Goal: Transaction & Acquisition: Purchase product/service

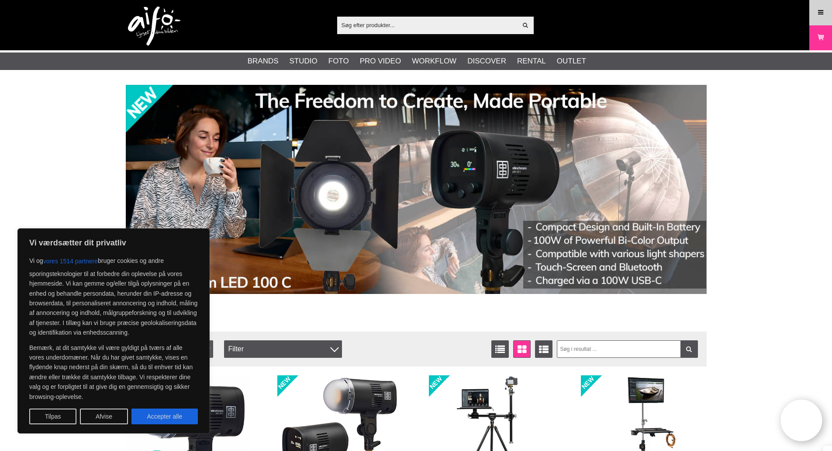
click at [824, 5] on link "Meny" at bounding box center [821, 12] width 22 height 21
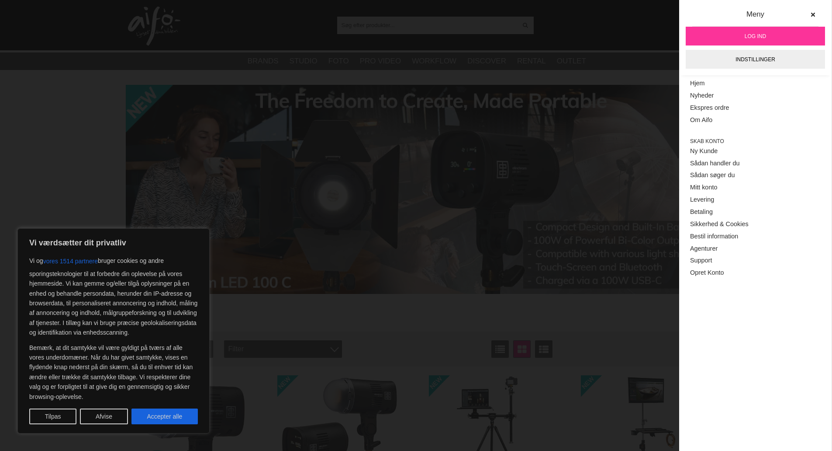
click at [755, 35] on span "Log ind" at bounding box center [755, 36] width 21 height 8
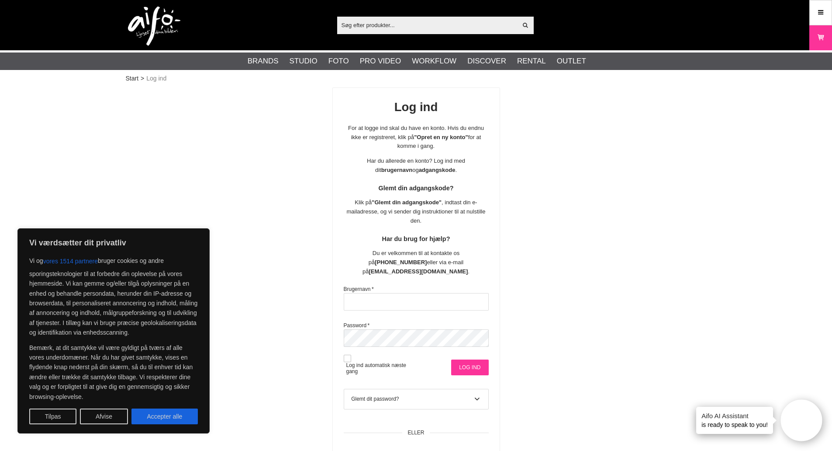
type input "SvHenrik"
click at [460, 359] on input "Log ind" at bounding box center [469, 367] width 37 height 16
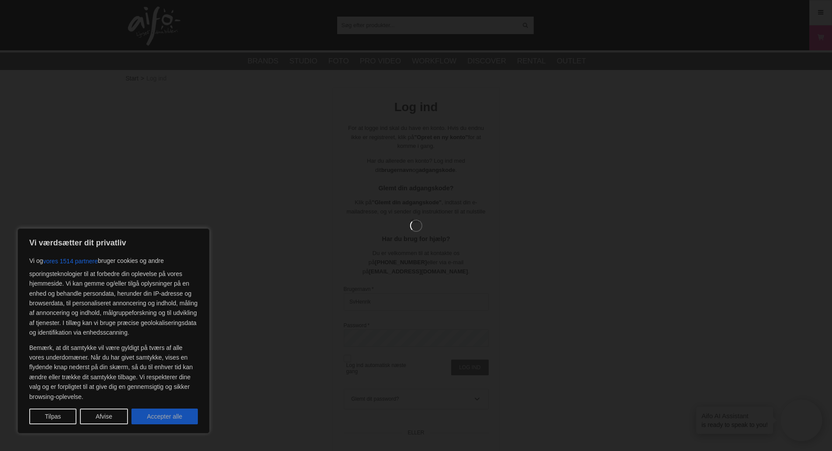
click at [180, 416] on button "Accepter alle" at bounding box center [165, 416] width 66 height 16
checkbox input "true"
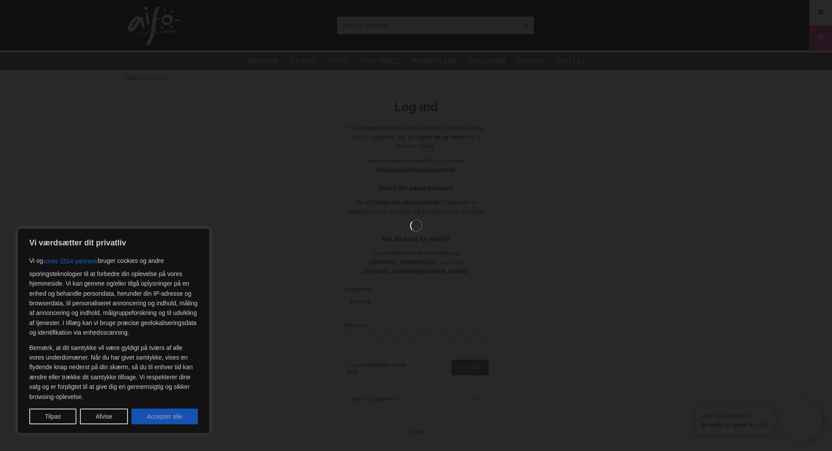
checkbox input "true"
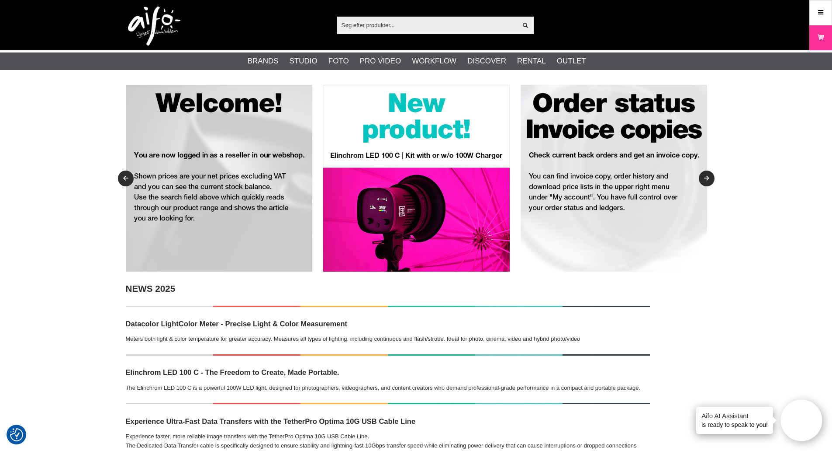
click at [380, 20] on input "text" at bounding box center [427, 24] width 180 height 13
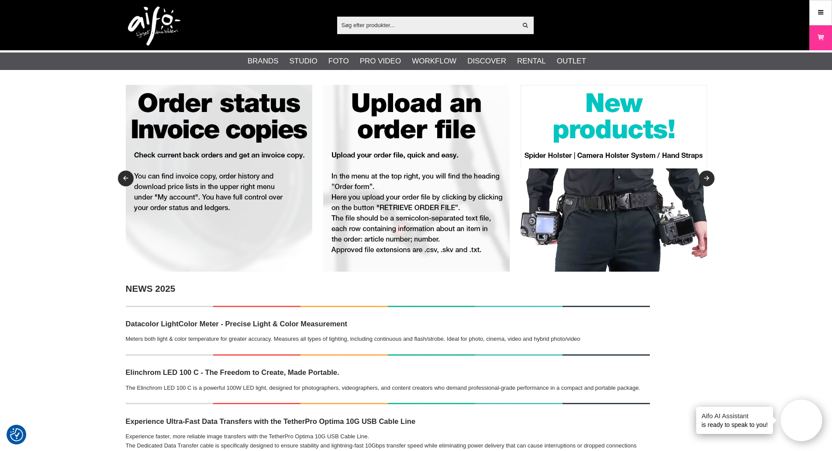
paste input "COLORAMA 103 RIVIERA 2.72 X 11 M."
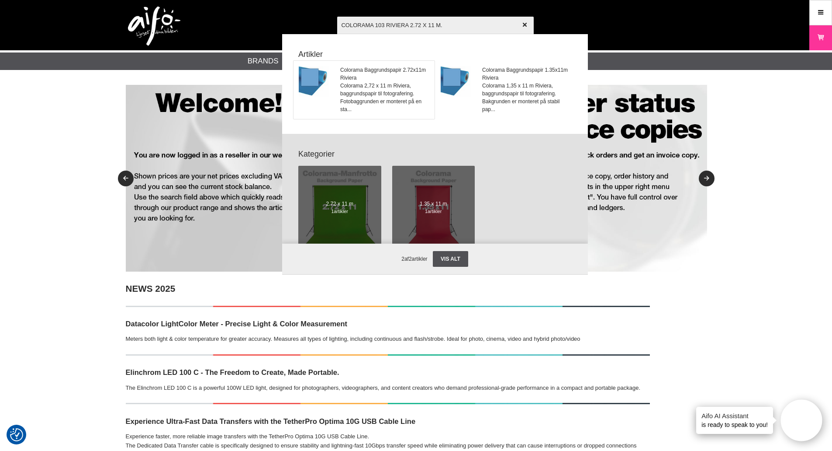
type input "COLORAMA 103 RIVIERA 2.72 X 11 M."
click at [387, 87] on span "Colorama 2,72 x 11 m Riviera, baggrundspapir til fotografering. Fotobaggrunden …" at bounding box center [384, 97] width 89 height 31
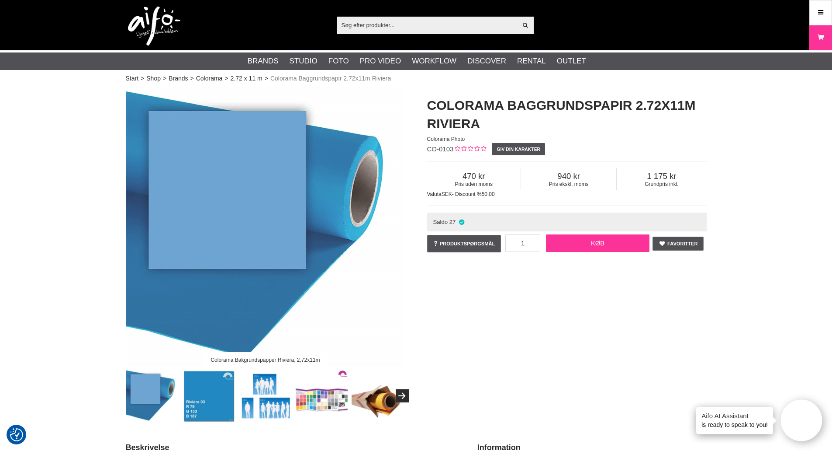
click at [623, 240] on link "Køb" at bounding box center [598, 242] width 104 height 17
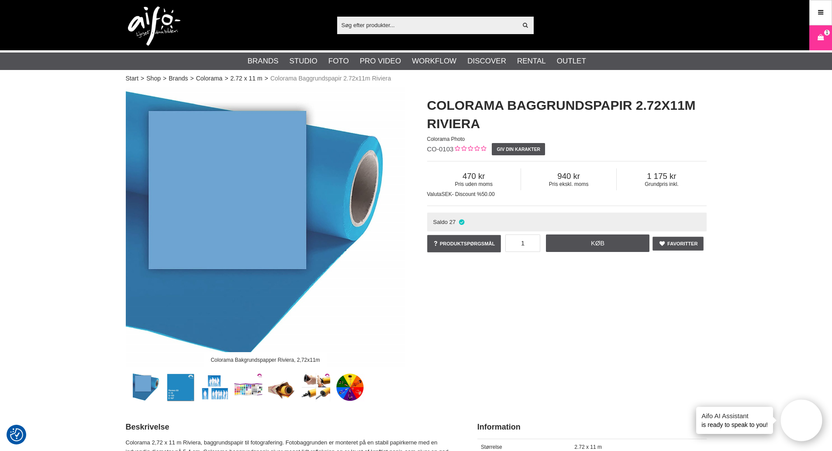
click at [359, 22] on input "text" at bounding box center [427, 24] width 180 height 13
paste input "COLORAMA 114 BARLEY 2.72 X 11 M."
type input "COLORAMA 114 BARLEY 2.72 X 11 M."
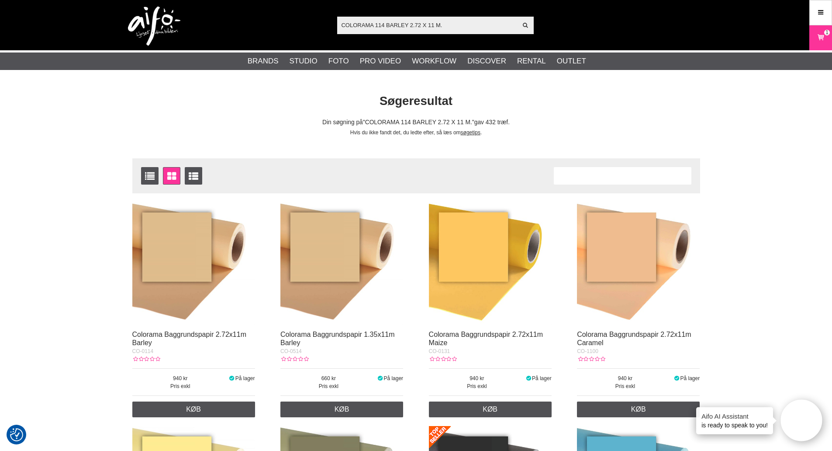
click at [208, 264] on img at bounding box center [193, 263] width 123 height 123
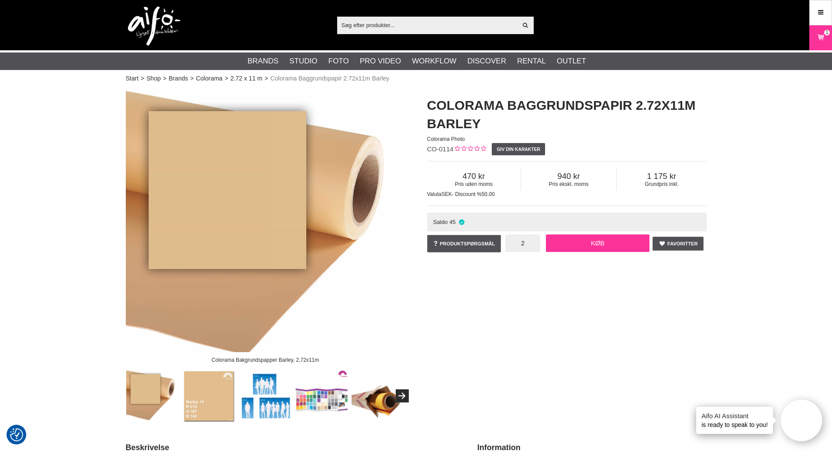
type input "2"
click at [612, 242] on link "Køb" at bounding box center [598, 242] width 104 height 17
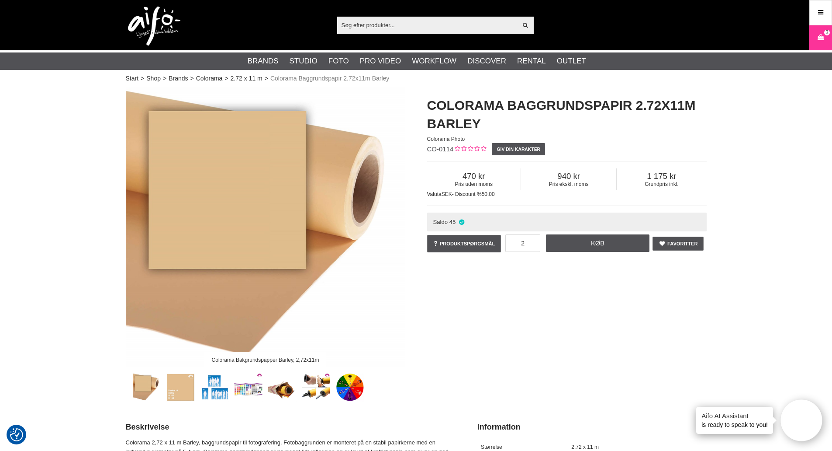
click at [376, 28] on input "text" at bounding box center [427, 24] width 180 height 13
paste input "COLORAMA 121 CARNATION 2.72 X 11 M."
type input "COLORAMA 121 CARNATION 2.72 X 11 M."
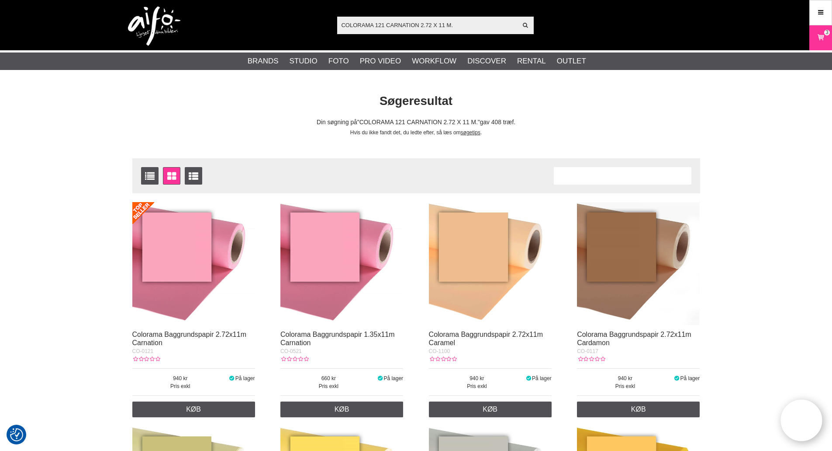
click at [184, 266] on img at bounding box center [193, 263] width 123 height 123
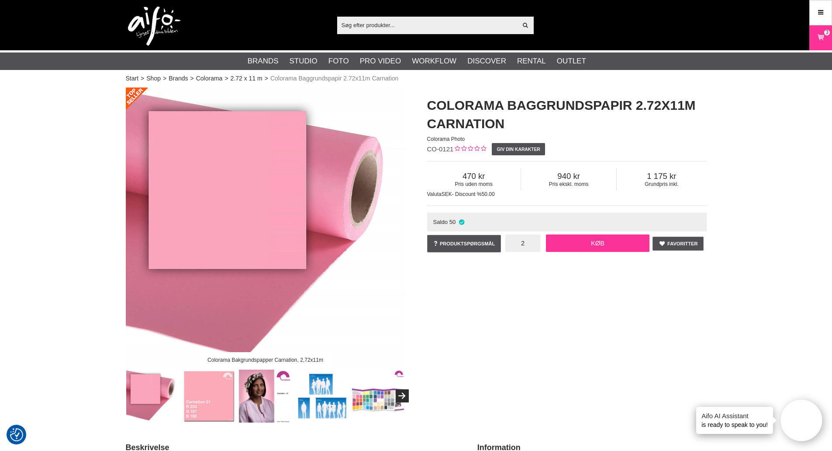
type input "2"
click at [596, 244] on link "Køb" at bounding box center [598, 242] width 104 height 17
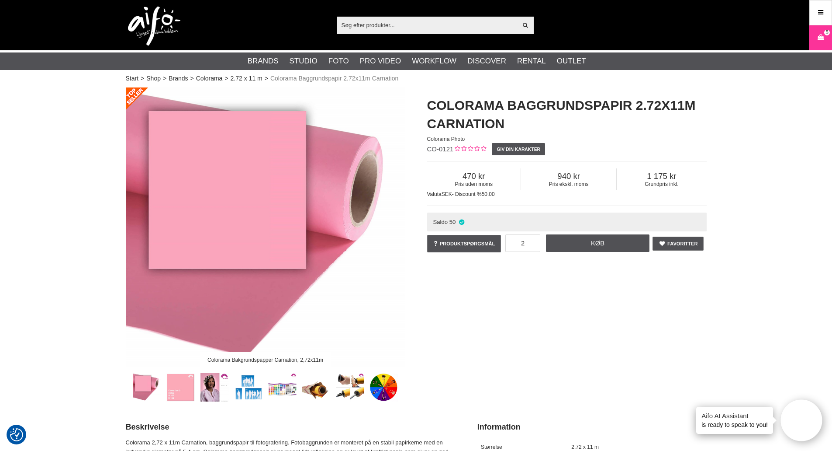
click at [359, 26] on input "text" at bounding box center [427, 24] width 180 height 13
paste input "COLORAMA 131 MAIZE 2.72 X 11 M."
type input "COLORAMA 131 MAIZE 2.72 X 11 M."
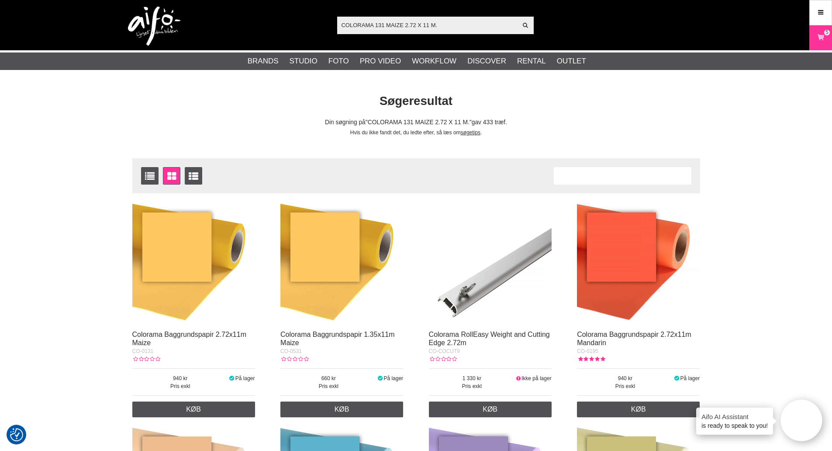
click at [190, 248] on img at bounding box center [193, 263] width 123 height 123
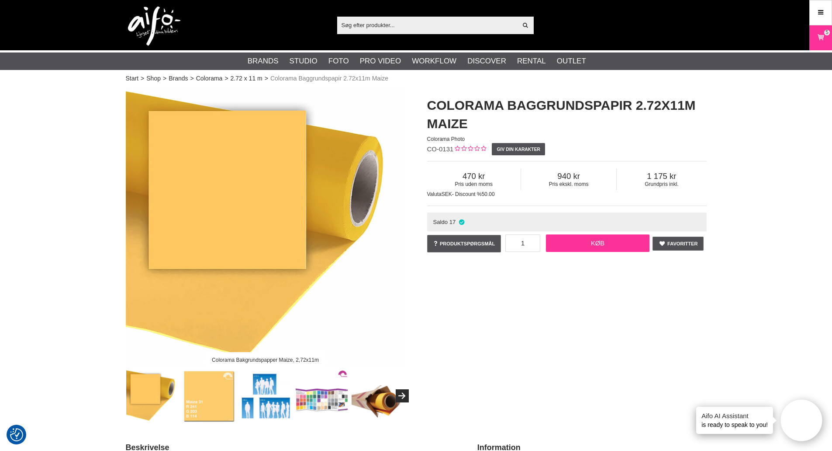
click at [613, 245] on link "Køb" at bounding box center [598, 242] width 104 height 17
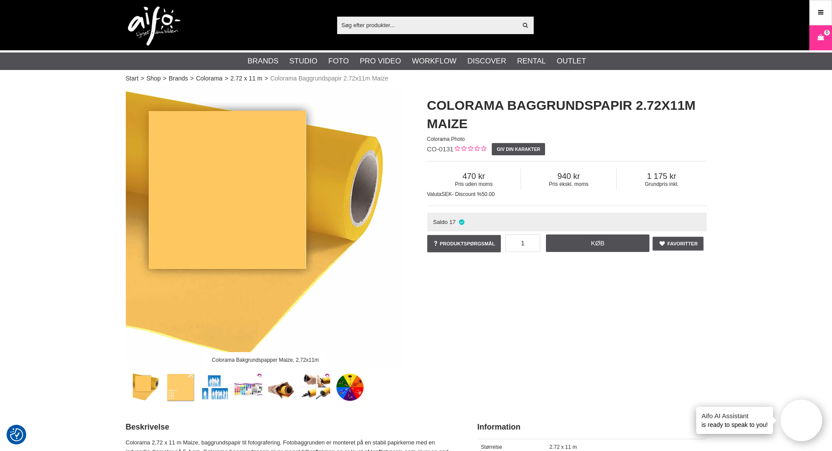
click at [383, 17] on div "Vis alt" at bounding box center [435, 25] width 197 height 17
drag, startPoint x: 379, startPoint y: 33, endPoint x: 380, endPoint y: 28, distance: 4.8
click at [380, 28] on div "Vis alt" at bounding box center [435, 25] width 197 height 17
click at [457, 21] on input "text" at bounding box center [427, 24] width 180 height 13
click at [369, 26] on input "text" at bounding box center [427, 24] width 180 height 13
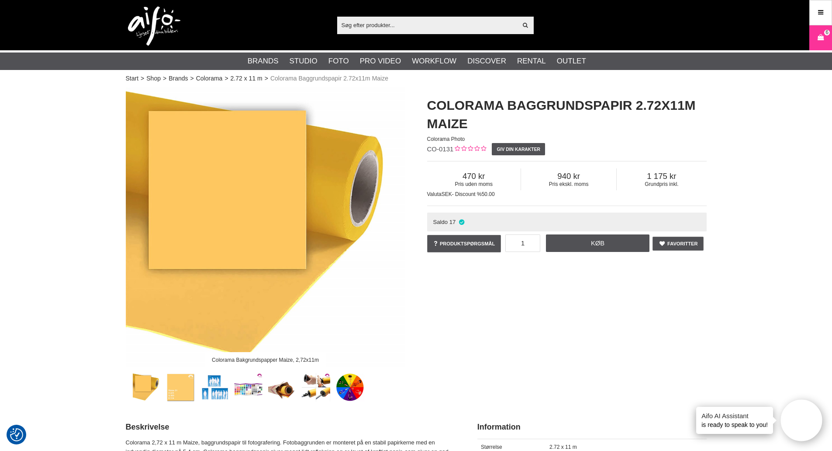
click at [369, 26] on input "text" at bounding box center [427, 24] width 180 height 13
paste input "COLORAMA 549 CHARCOAL 1.35 X 11 M."
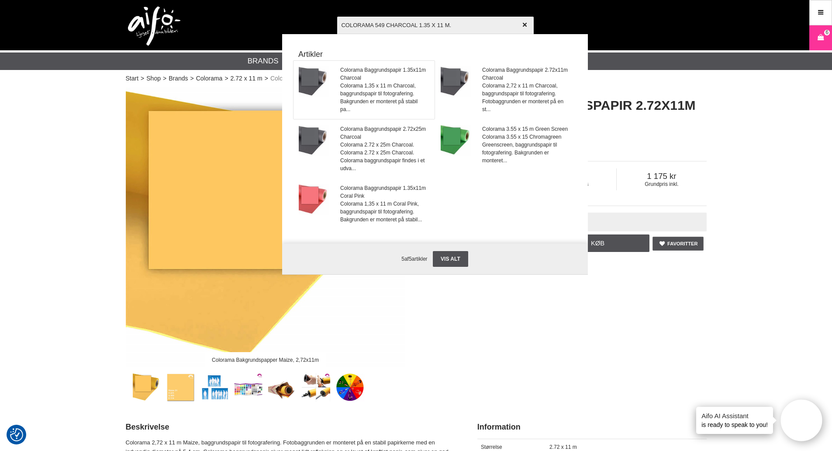
type input "COLORAMA 549 CHARCOAL 1.35 X 11 M."
click at [395, 71] on span "Colorama Baggrundspapir 1.35x11m Charcoal" at bounding box center [384, 74] width 89 height 16
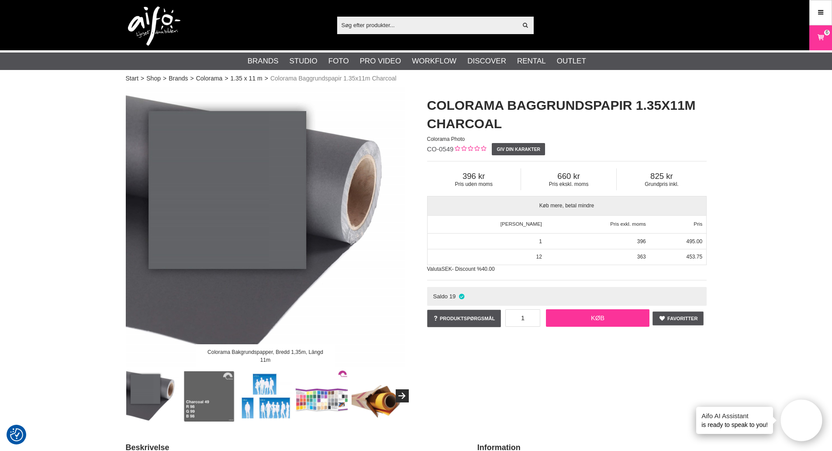
click at [593, 317] on link "Køb" at bounding box center [598, 317] width 104 height 17
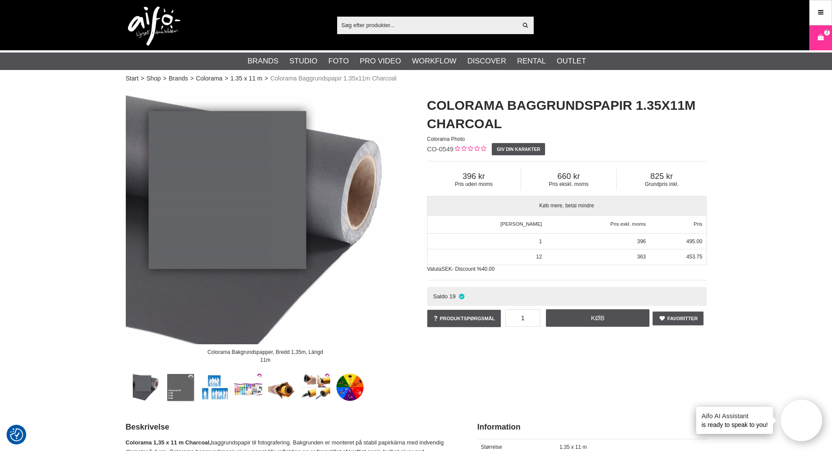
click at [386, 28] on input "text" at bounding box center [427, 24] width 180 height 13
paste input "COLORAMA 159 SUMMER GREEN 2.72 X 11 M."
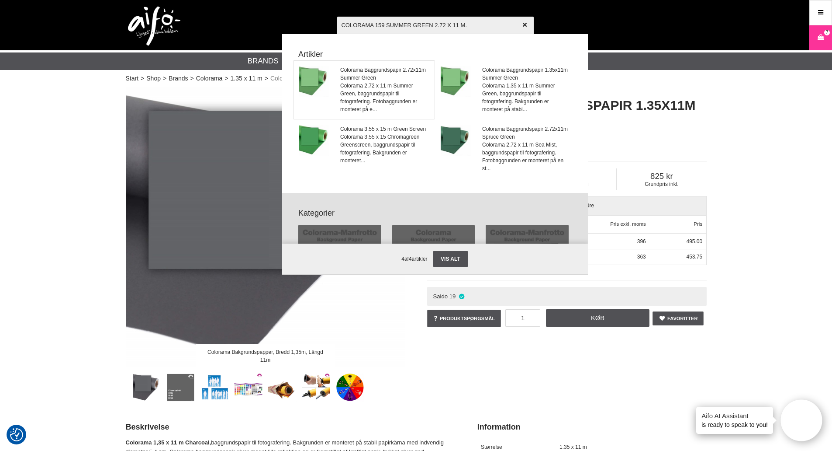
type input "COLORAMA 159 SUMMER GREEN 2.72 X 11 M."
click at [378, 87] on span "Colorama 2,72 x 11 m Summer Green, baggrundspapir til fotografering. Fotobaggru…" at bounding box center [384, 97] width 89 height 31
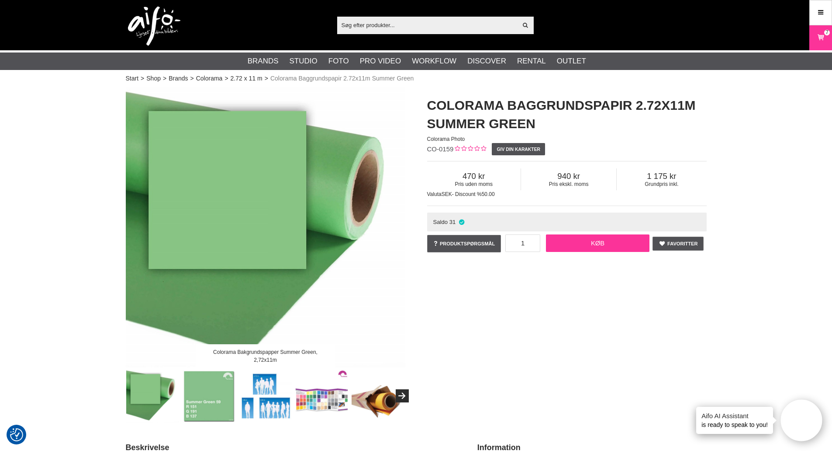
click at [617, 244] on link "Køb" at bounding box center [598, 242] width 104 height 17
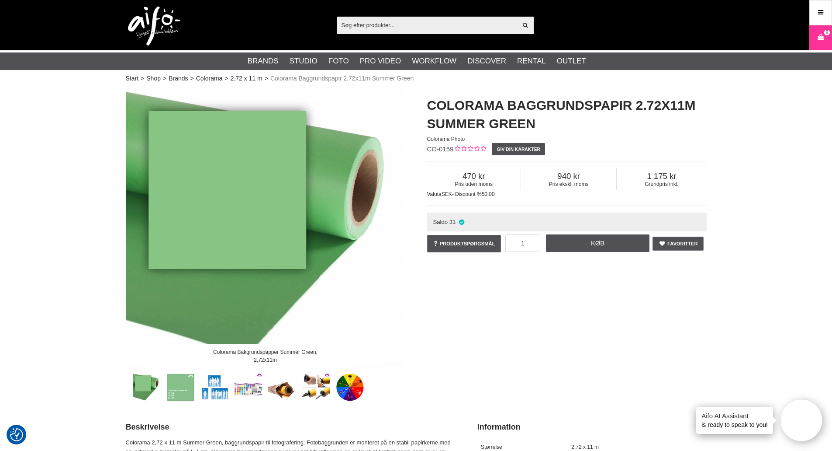
click at [393, 21] on input "text" at bounding box center [427, 24] width 180 height 13
paste input "COLORAMA 165 ARCTIC WHITE 2.72X 11 M."
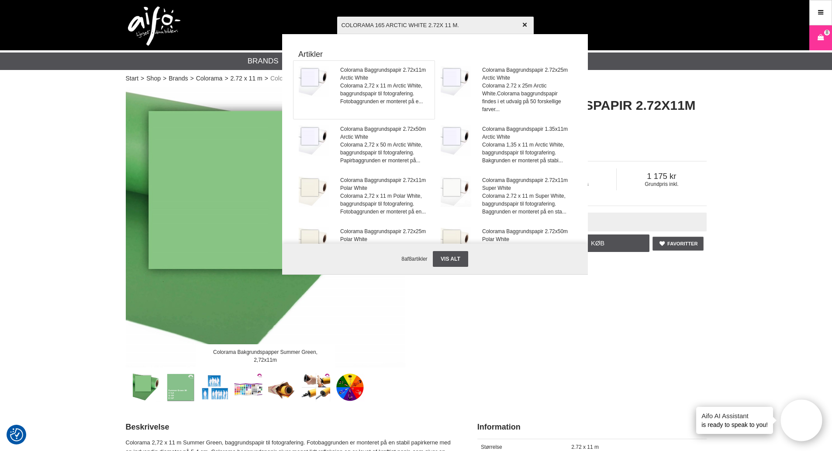
type input "COLORAMA 165 ARCTIC WHITE 2.72X 11 M."
click at [367, 80] on span "Colorama Baggrundspapir 2.72x11m Arctic White" at bounding box center [384, 74] width 89 height 16
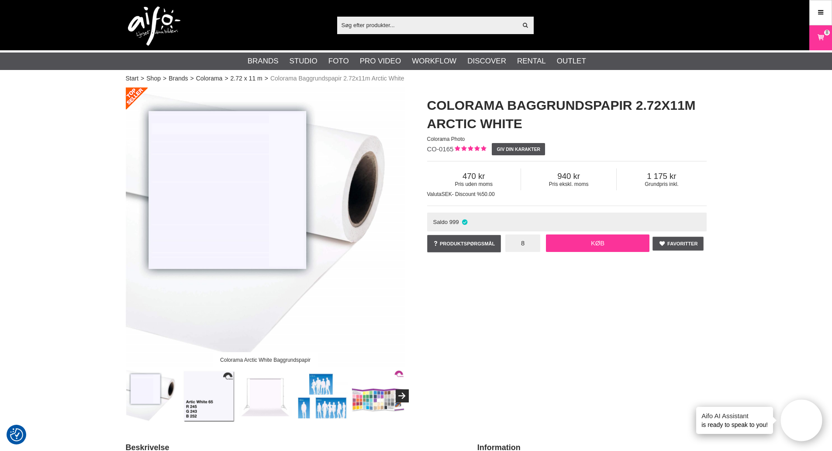
type input "8"
click at [598, 244] on link "Køb" at bounding box center [598, 242] width 104 height 17
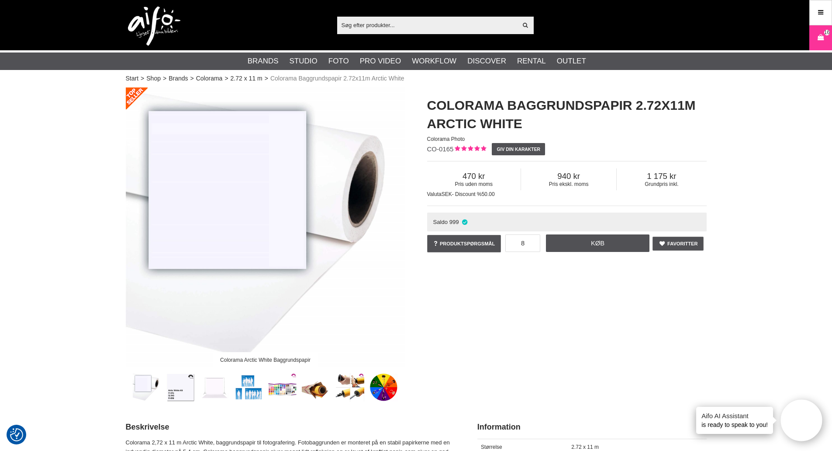
drag, startPoint x: 392, startPoint y: 22, endPoint x: 392, endPoint y: 30, distance: 7.4
click at [392, 29] on input "text" at bounding box center [427, 24] width 180 height 13
paste input "COLORAMA 521 CARNATION 1.35 X 11 M."
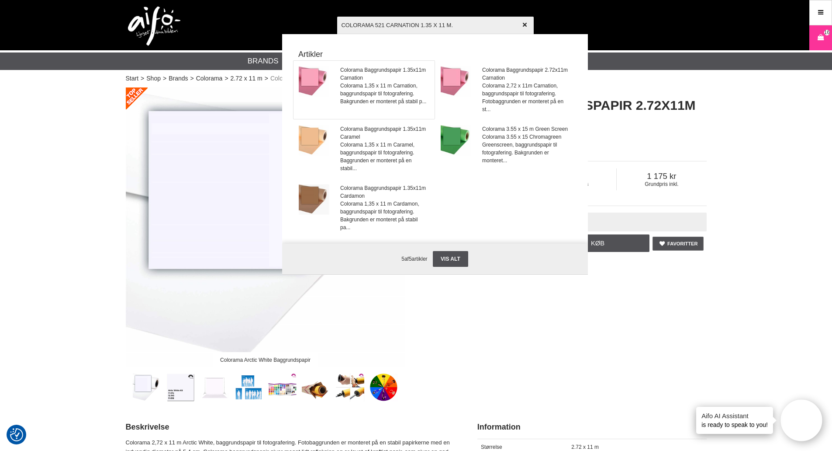
type input "COLORAMA 521 CARNATION 1.35 X 11 M."
click at [375, 79] on span "Colorama Baggrundspapir 1.35x11m Carnation" at bounding box center [384, 74] width 89 height 16
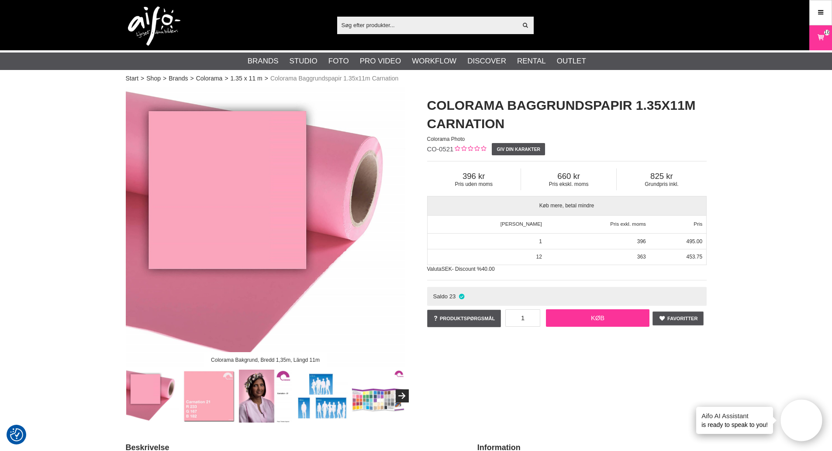
click at [587, 316] on link "Køb" at bounding box center [598, 317] width 104 height 17
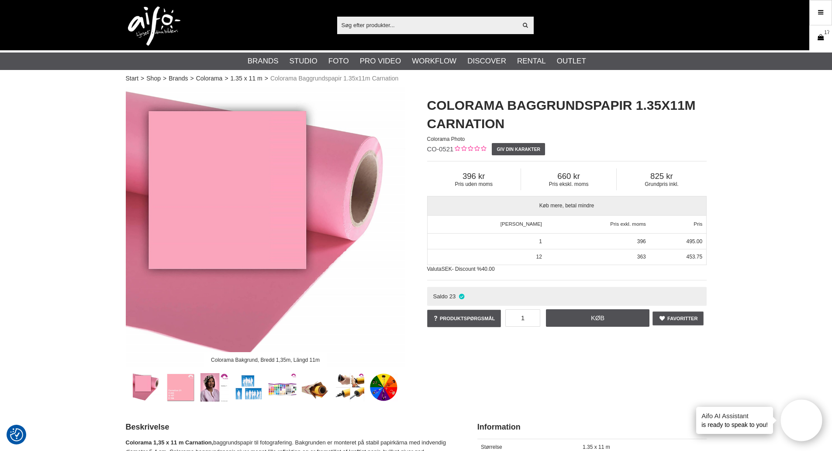
click at [822, 39] on icon at bounding box center [821, 38] width 9 height 10
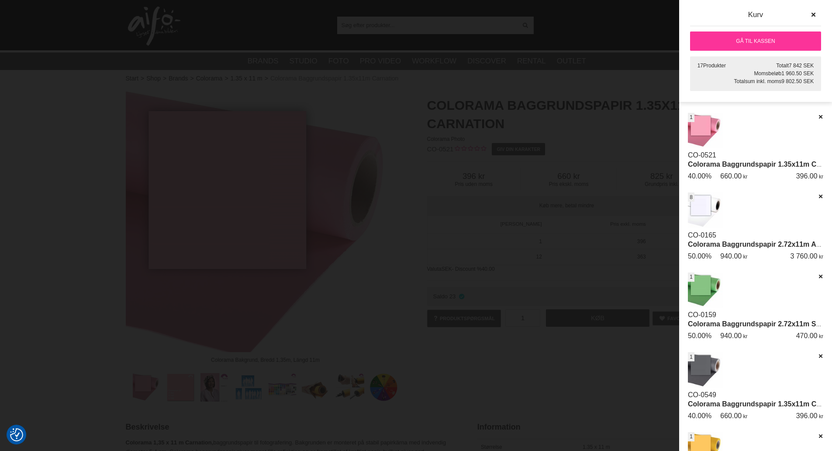
click at [358, 24] on div at bounding box center [416, 225] width 832 height 451
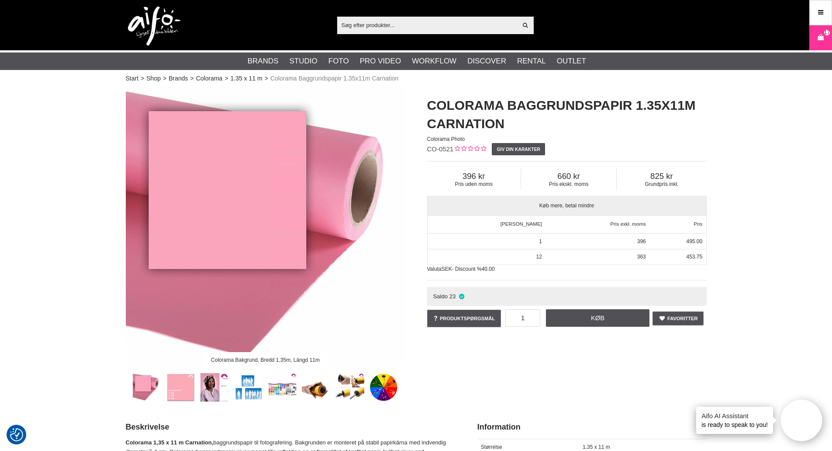
click at [358, 24] on input "text" at bounding box center [427, 24] width 180 height 13
paste input "COLORAMA 192 ROYAL PURPLE 2.72X 11 M."
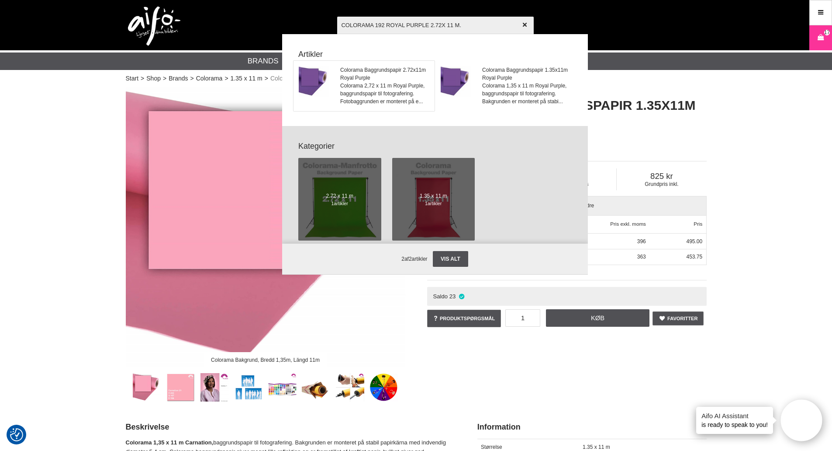
type input "COLORAMA 192 ROYAL PURPLE 2.72X 11 M."
click at [389, 73] on span "Colorama Baggrundspapir 2.72x11m Royal Purple" at bounding box center [384, 74] width 89 height 16
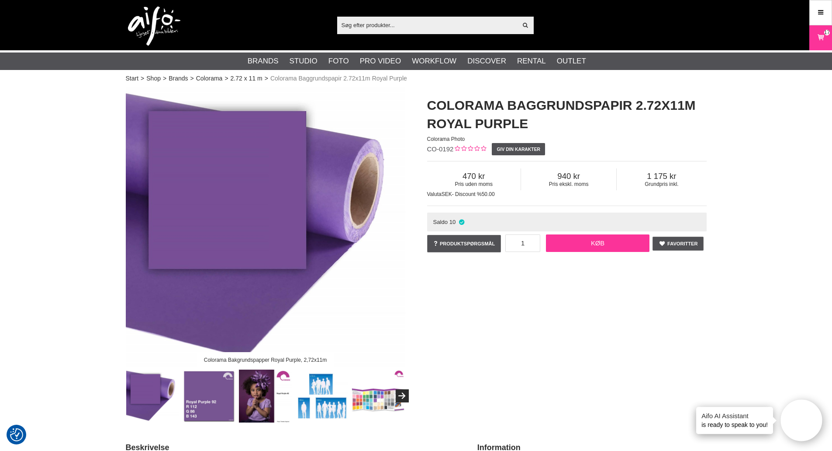
click at [595, 243] on link "Køb" at bounding box center [598, 242] width 104 height 17
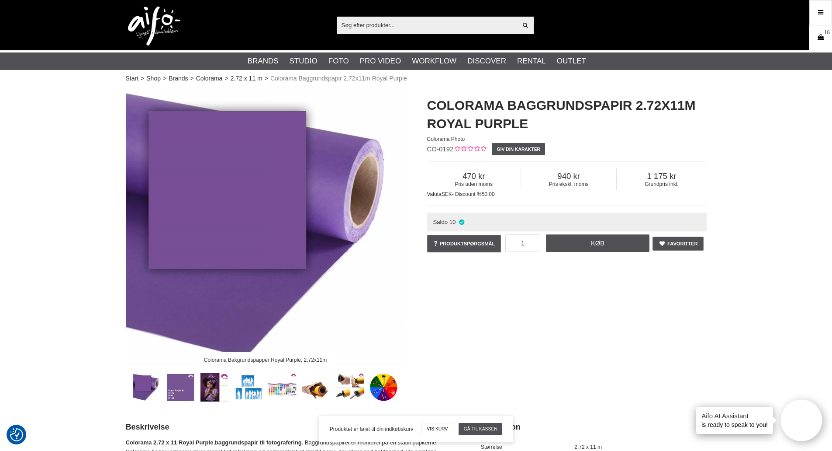
click at [819, 39] on icon at bounding box center [821, 38] width 9 height 10
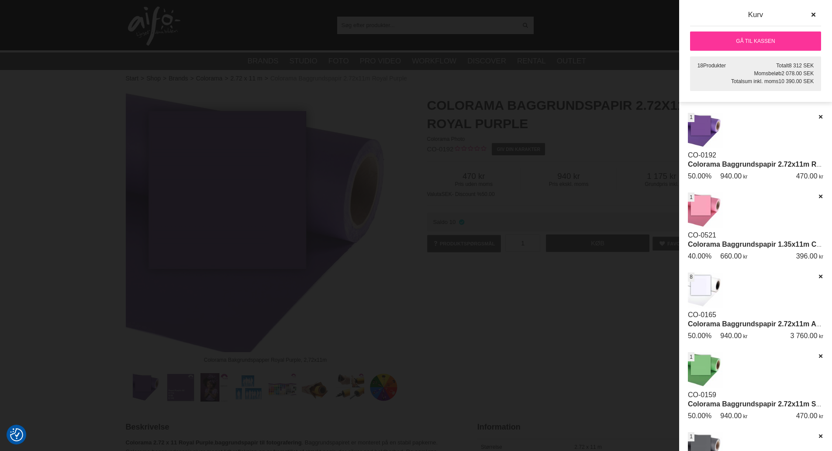
click at [772, 37] on link "Gå til kassen" at bounding box center [755, 40] width 131 height 19
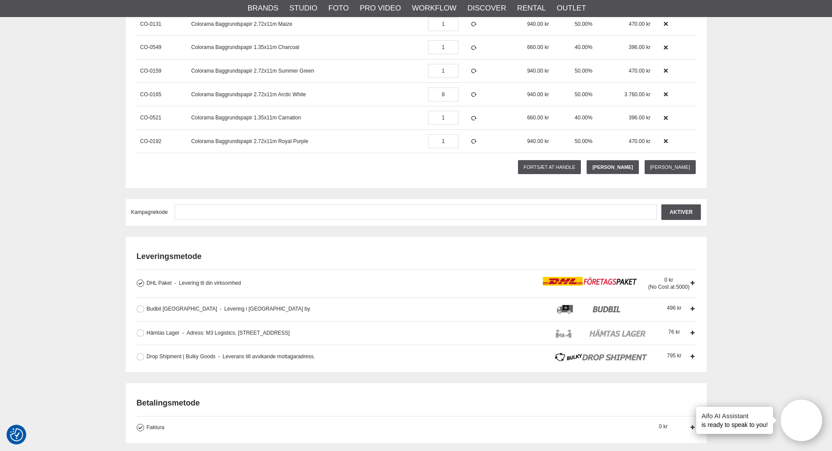
scroll to position [341, 0]
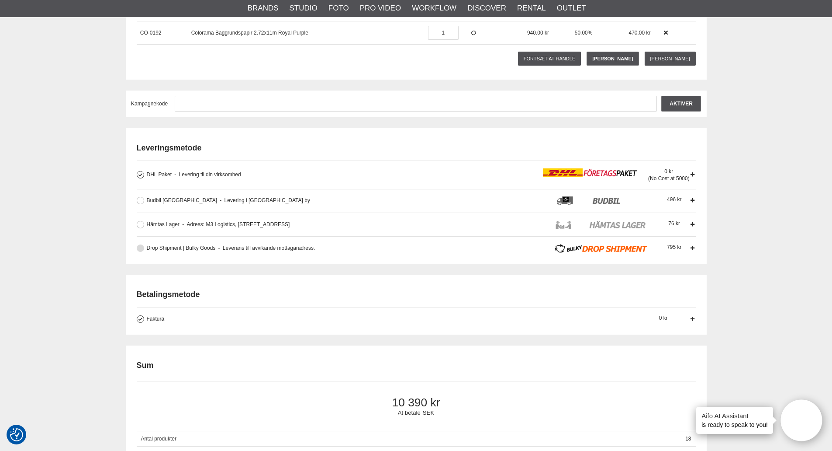
click at [145, 245] on label "Drop Shipment | Bulky Goods Leverans till avvikande mottagaradress. Fraktaltern…" at bounding box center [417, 248] width 546 height 9
click at [0, 0] on input "Drop Shipment | Bulky Goods Leverans till avvikande mottagaradress. Fraktaltern…" at bounding box center [0, 0] width 0 height 0
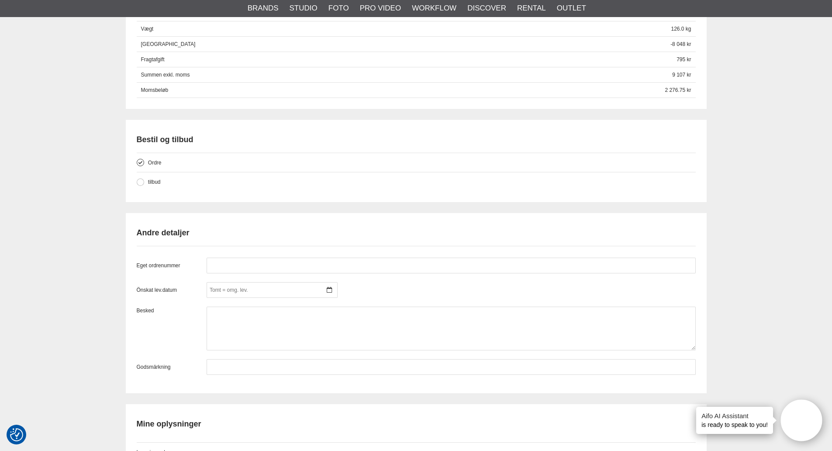
scroll to position [778, 0]
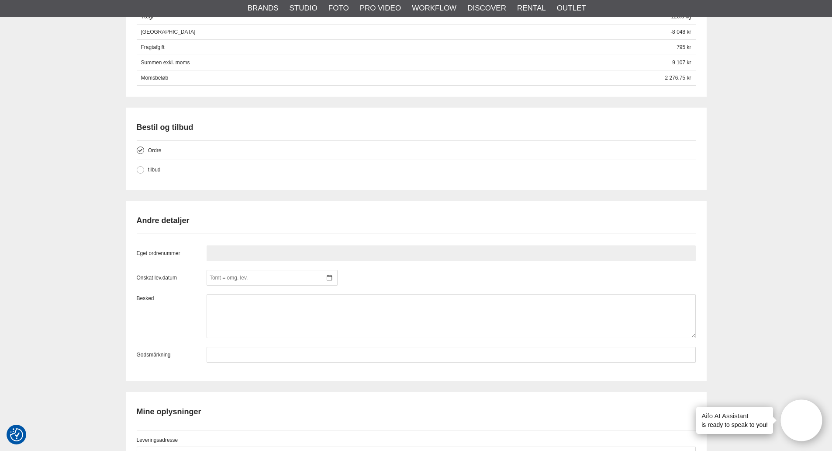
click at [243, 251] on input "text" at bounding box center [451, 253] width 489 height 16
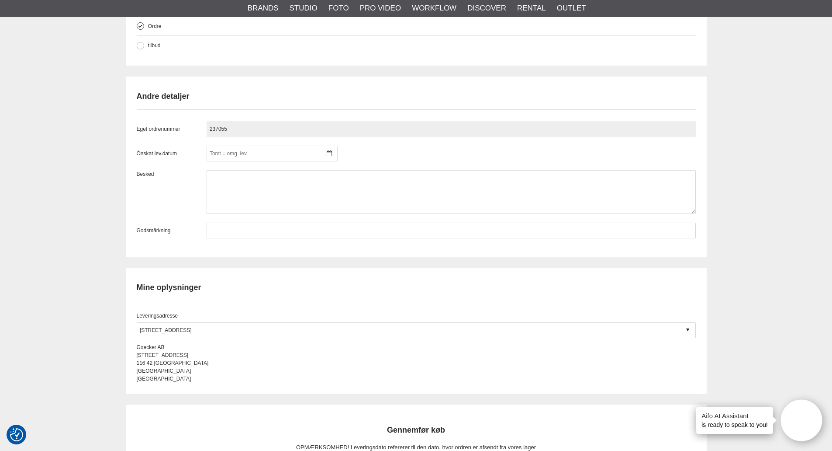
scroll to position [953, 0]
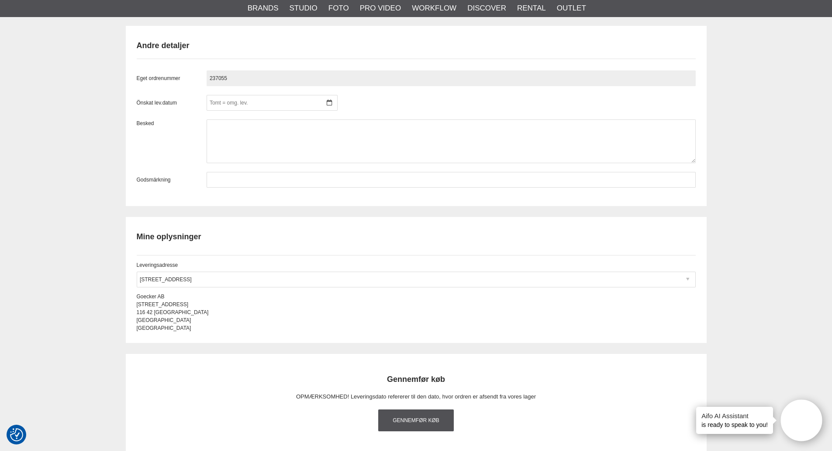
type input "237055"
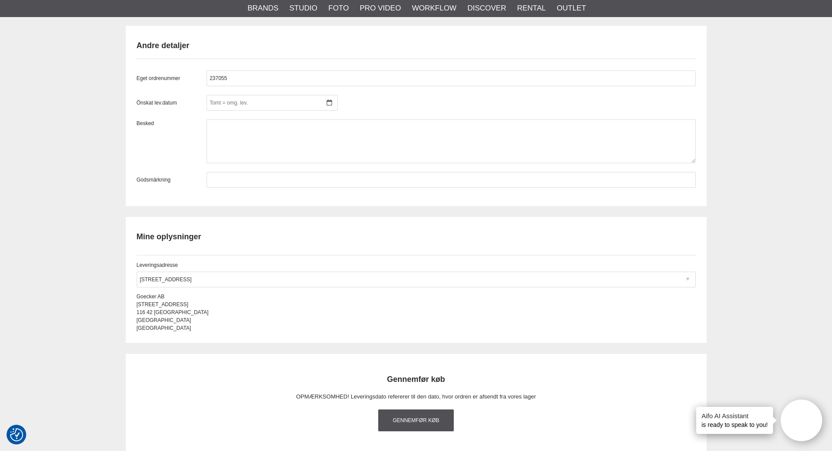
click at [318, 282] on div at bounding box center [416, 279] width 559 height 16
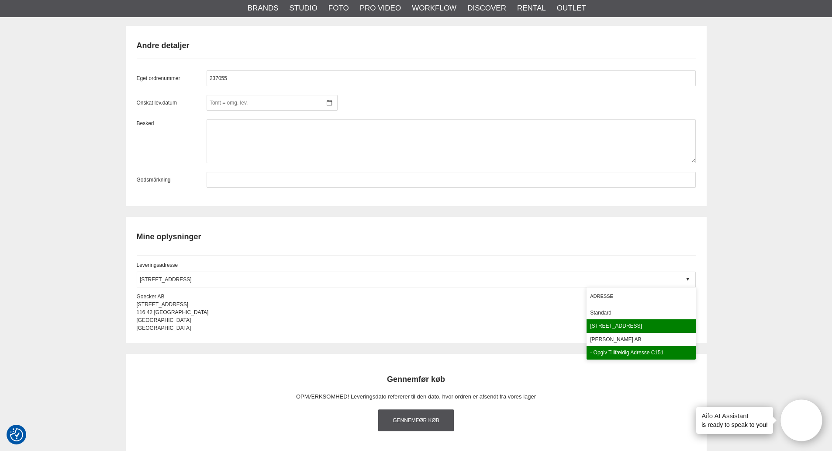
click at [622, 350] on div "- Opgiv tillfældig adresse C151" at bounding box center [641, 353] width 109 height 14
type input "- Opgiv tillfældig adresse C151"
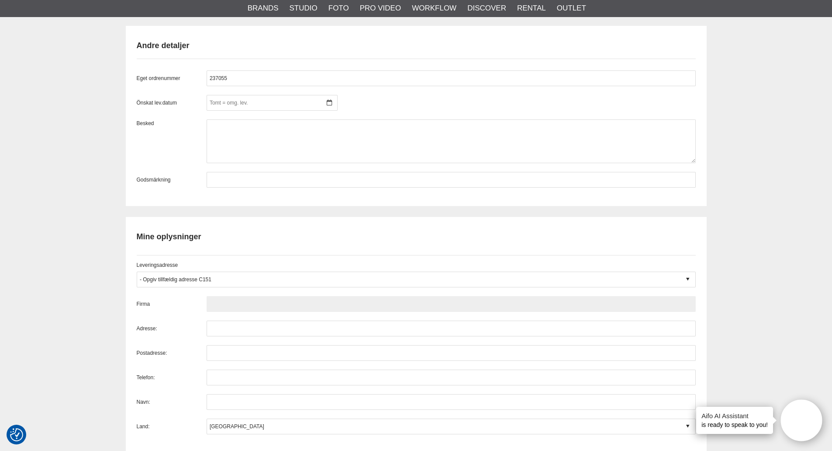
click at [277, 306] on input "text" at bounding box center [451, 304] width 489 height 16
type input "h"
paste input "HYRMAX SVENSKA AB"
type input "HYRMAX SVENSKA AB"
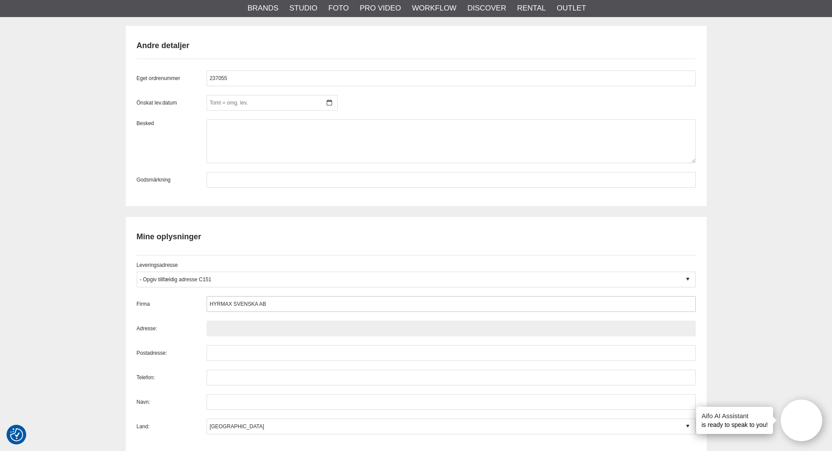
paste input "[STREET_ADDRESS]"
type input "[STREET_ADDRESS]"
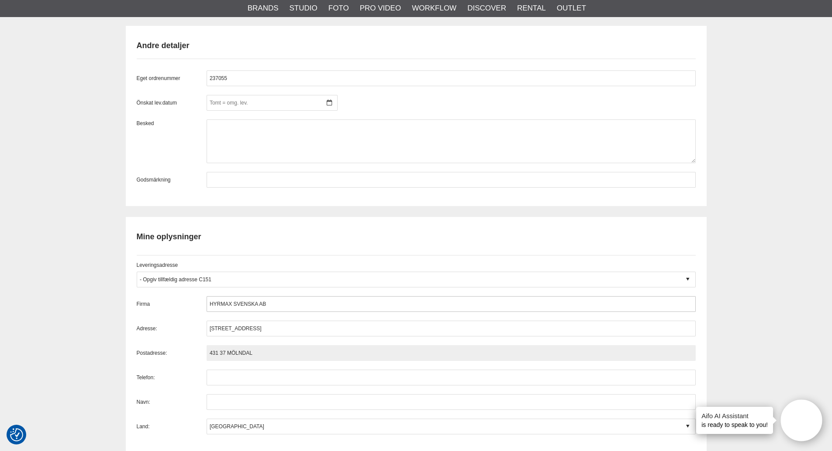
type input "431 37 MÖLNDAL"
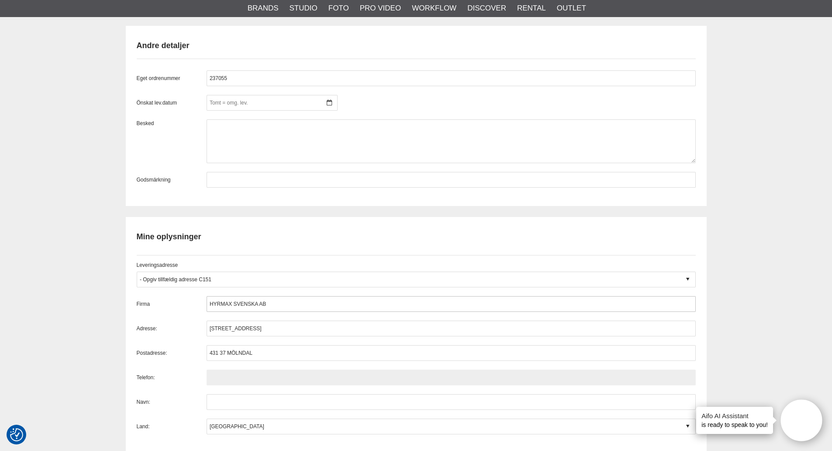
paste input "[PHONE_NUMBER]"
type input "[PHONE_NUMBER]"
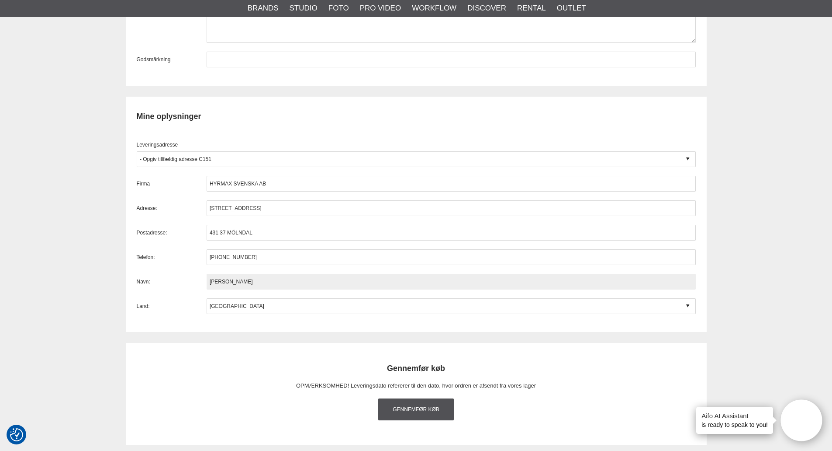
scroll to position [1084, 0]
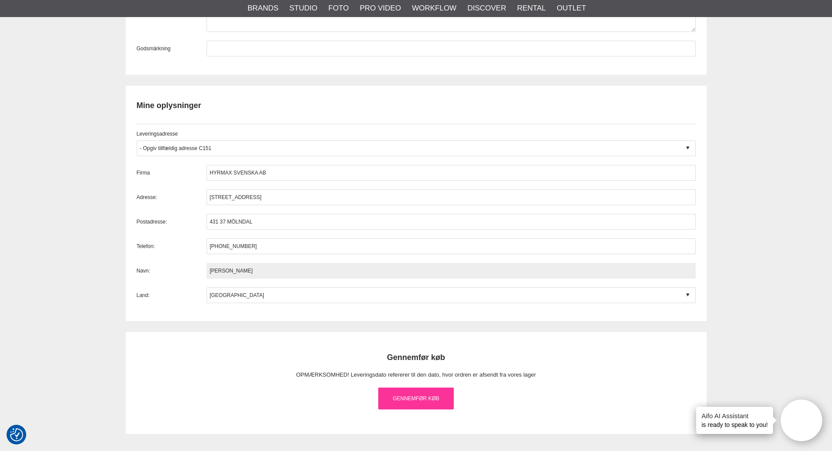
type input "[PERSON_NAME]"
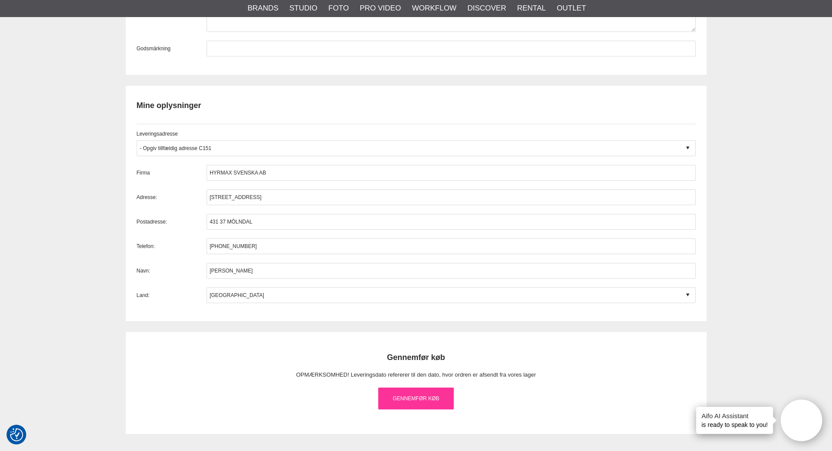
click at [406, 403] on link "Gennemfør køb" at bounding box center [416, 398] width 76 height 22
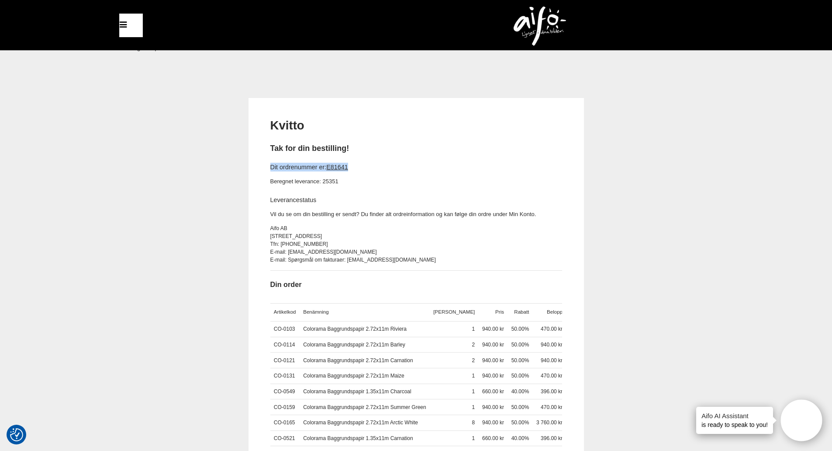
drag, startPoint x: 360, startPoint y: 168, endPoint x: 267, endPoint y: 170, distance: 92.7
click at [267, 170] on div "Kvitto Tak for din bestilling! Dit ordrenummer er: E81641 Beregnet leverance: 2…" at bounding box center [417, 296] width 336 height 396
copy h4 "Dit ordrenummer er: E81641"
click at [3, 174] on div "Kvitto Tak for din bestilling! Dit ordrenummer er: E81641 Beregnet leverance: 2…" at bounding box center [416, 329] width 832 height 462
